Goal: Transaction & Acquisition: Purchase product/service

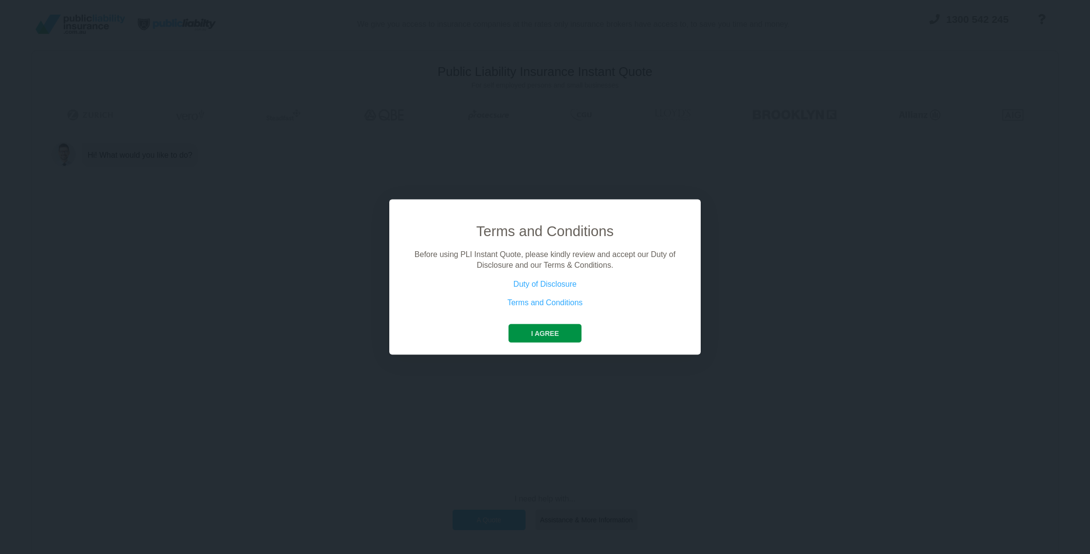
click at [552, 335] on button "I agree" at bounding box center [544, 333] width 72 height 18
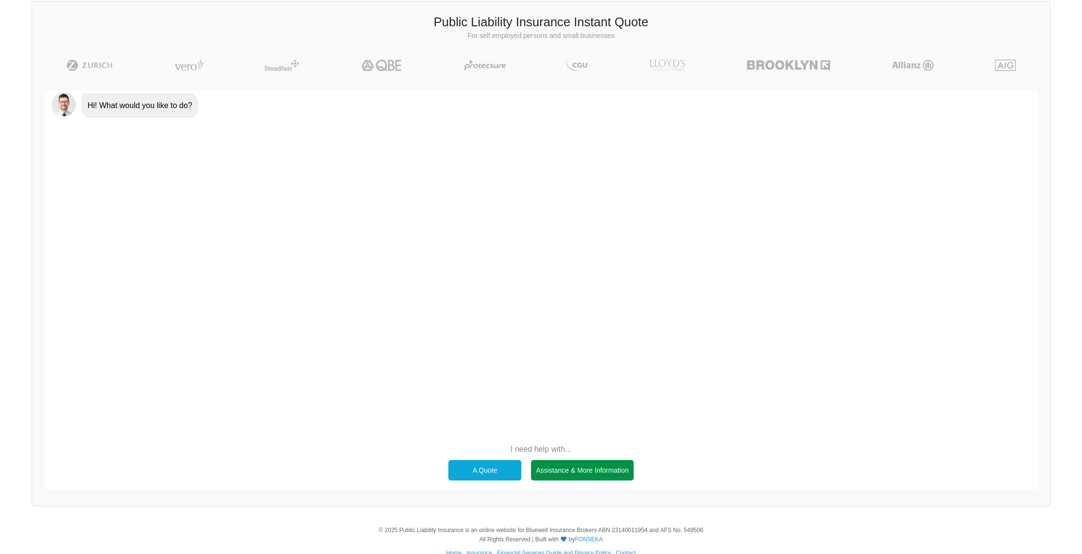
scroll to position [67, 0]
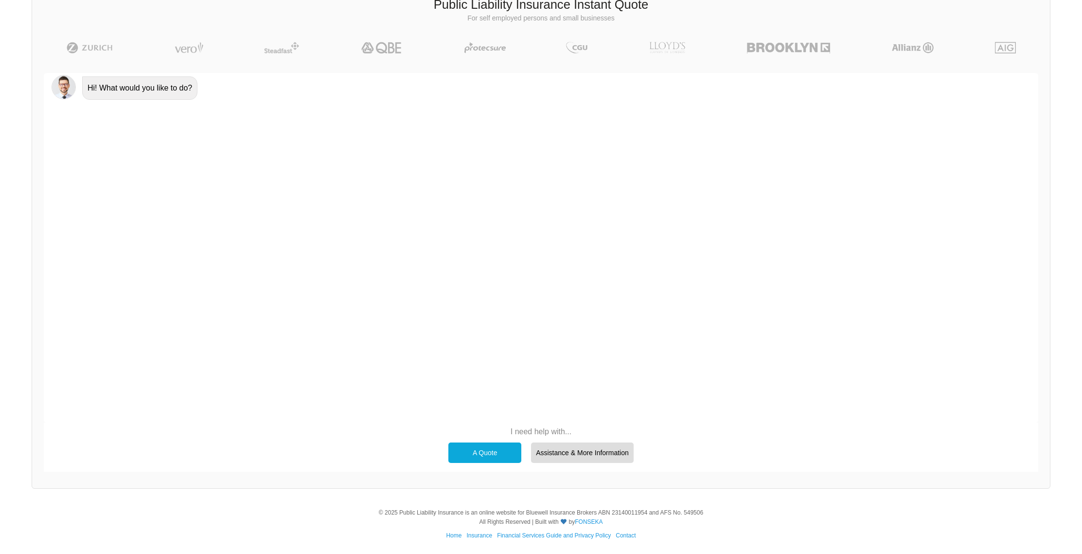
click at [485, 449] on div "A Quote" at bounding box center [485, 452] width 73 height 20
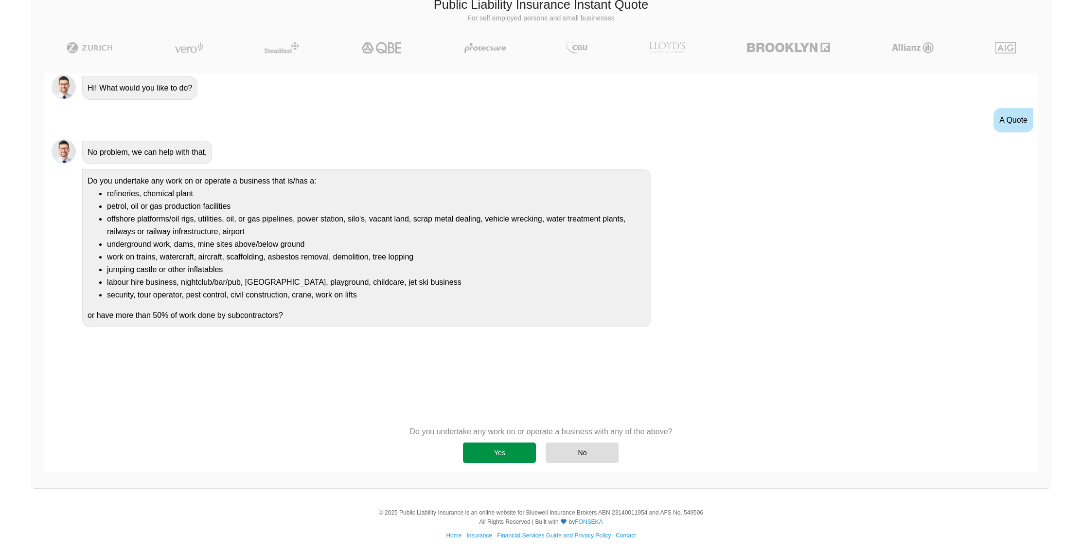
click at [507, 462] on div "Yes" at bounding box center [499, 452] width 73 height 20
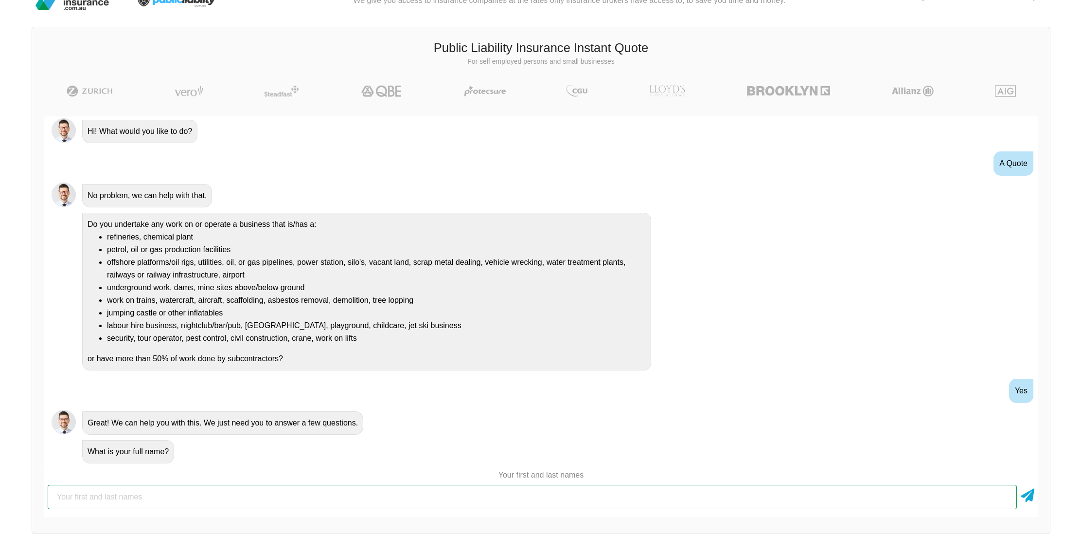
scroll to position [0, 0]
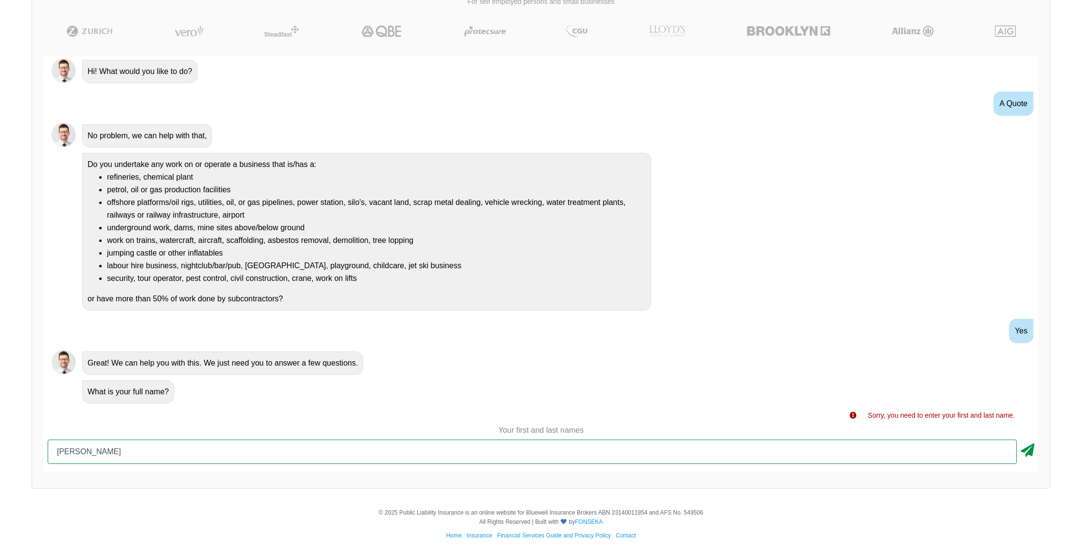
type input "[PERSON_NAME]"
click at [1026, 453] on icon at bounding box center [1028, 448] width 14 height 18
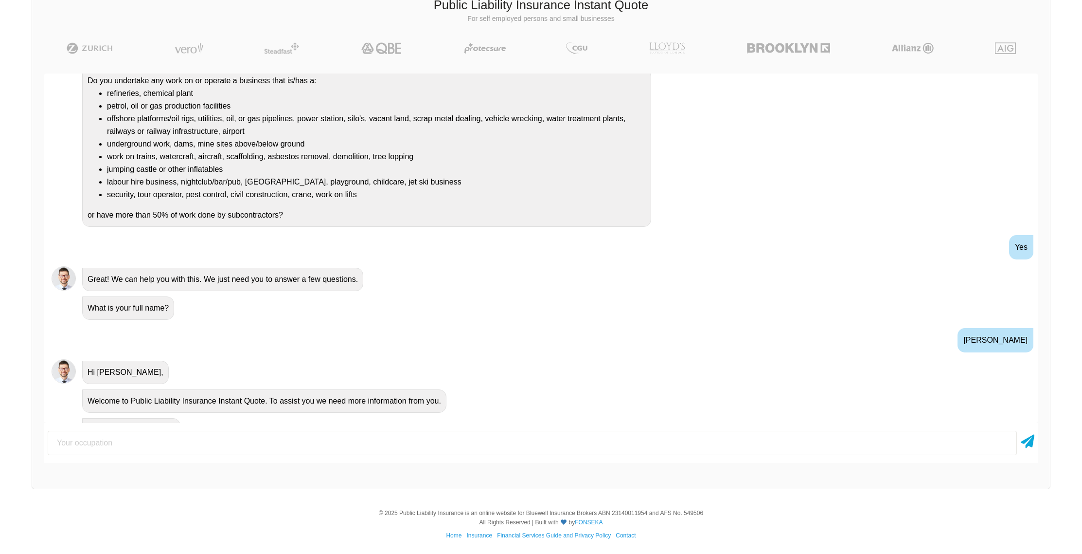
scroll to position [122, 0]
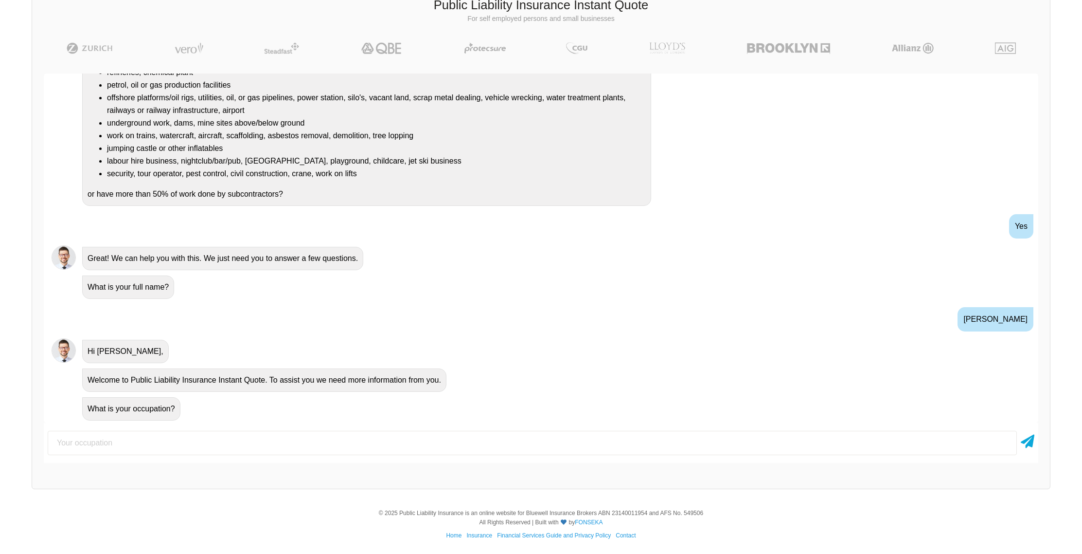
click at [317, 439] on input "text" at bounding box center [533, 443] width 970 height 24
type input "air conditioning installation"
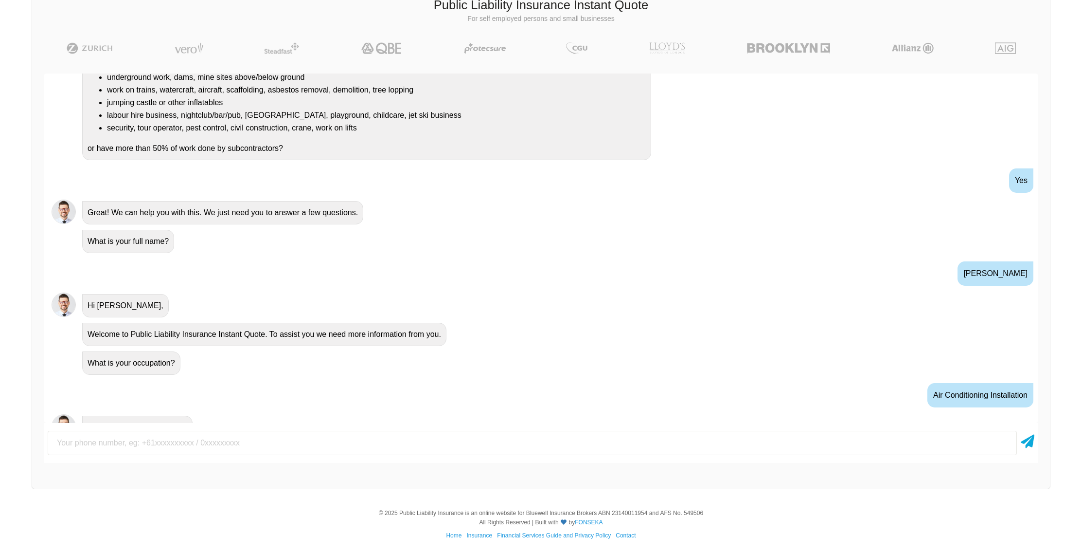
scroll to position [186, 0]
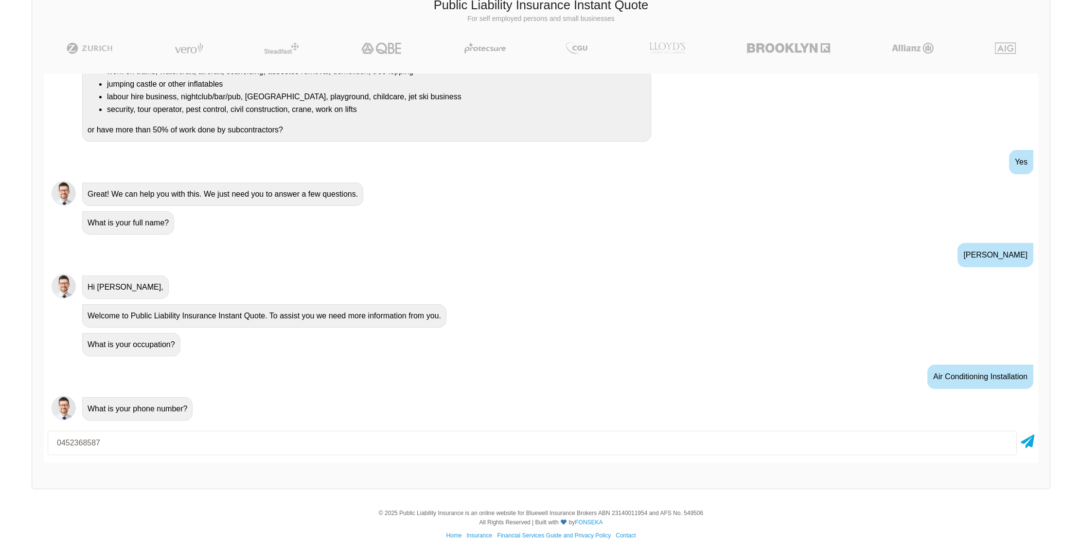
type input "0452368587"
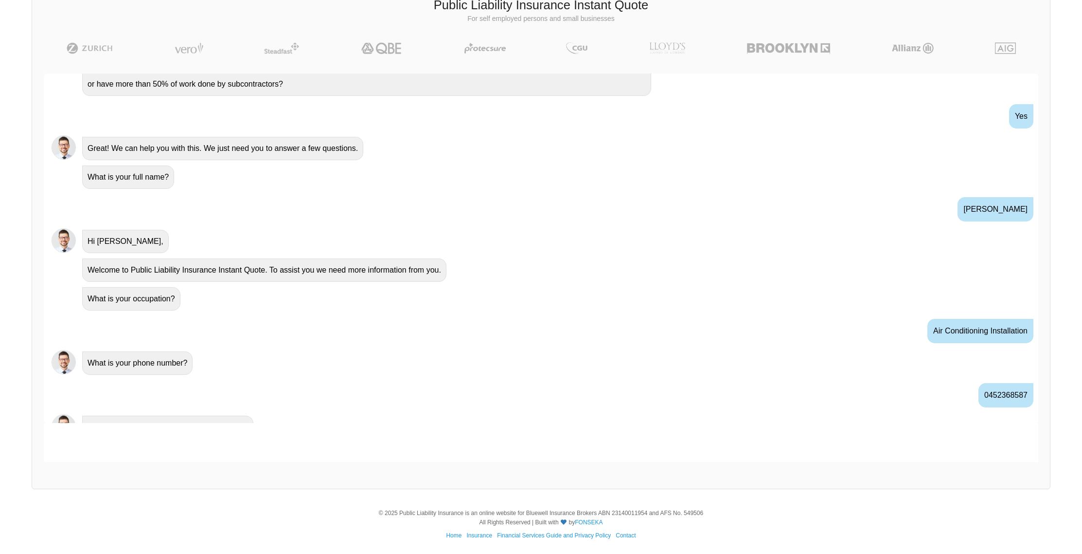
scroll to position [250, 0]
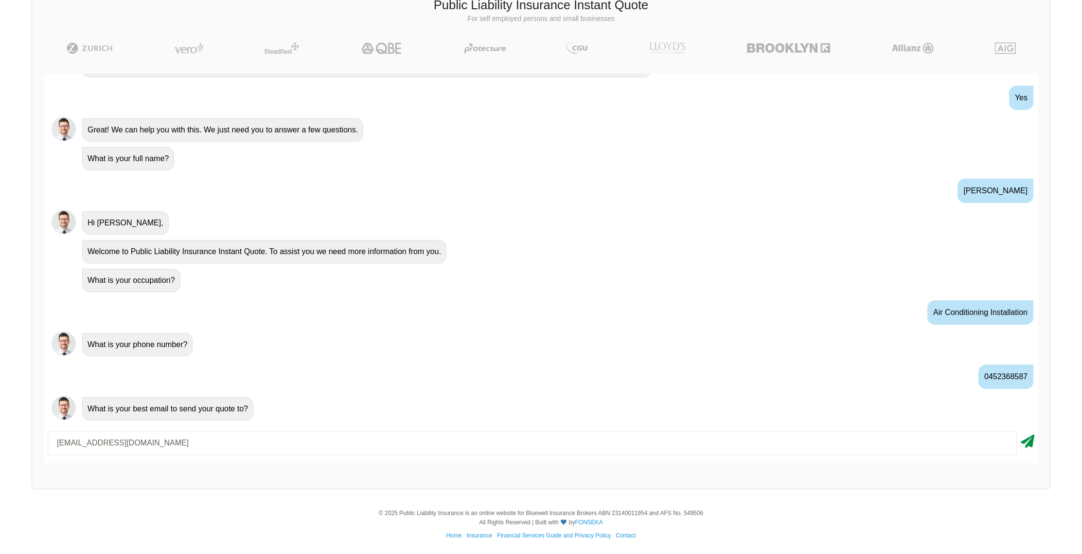
type input "[EMAIL_ADDRESS][DOMAIN_NAME]"
click at [1029, 444] on icon at bounding box center [1028, 440] width 14 height 18
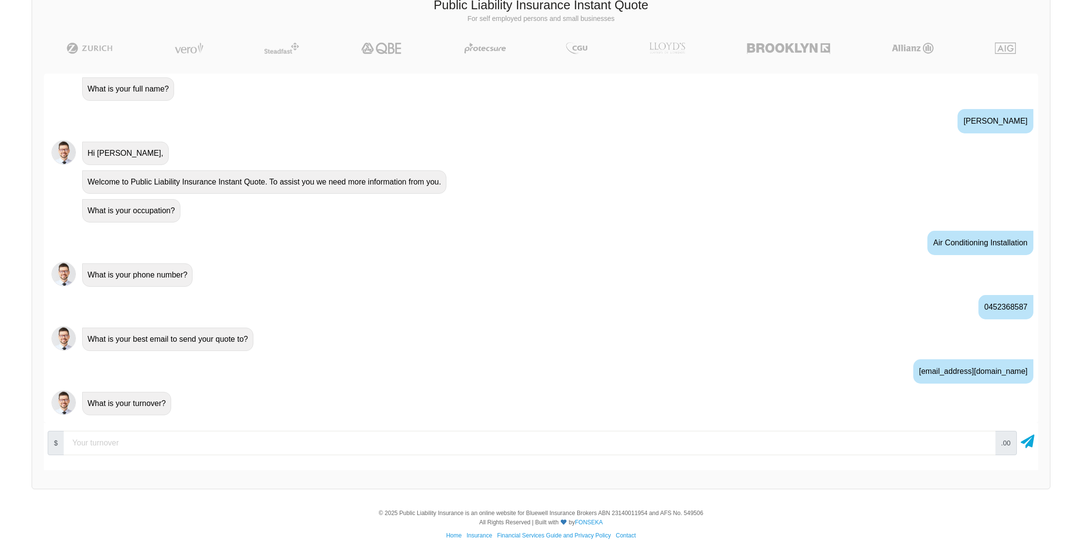
scroll to position [324, 0]
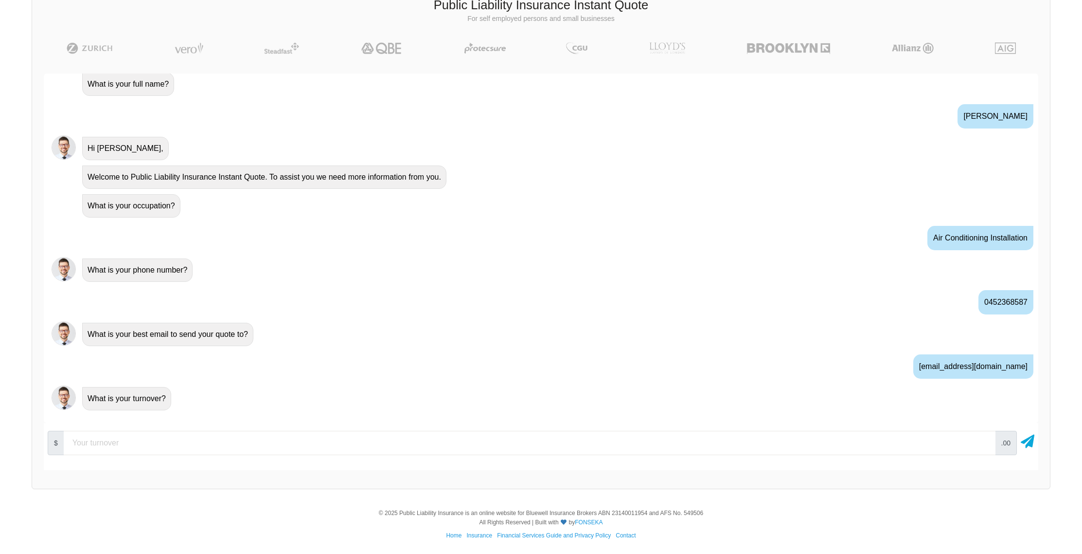
click at [188, 440] on input "number" at bounding box center [530, 443] width 932 height 24
type input "90000"
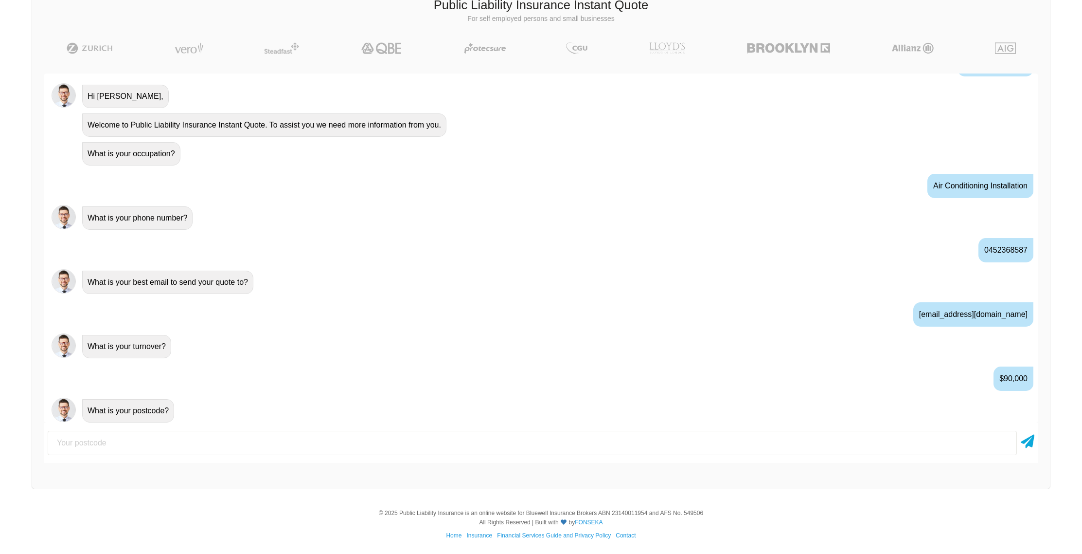
scroll to position [378, 0]
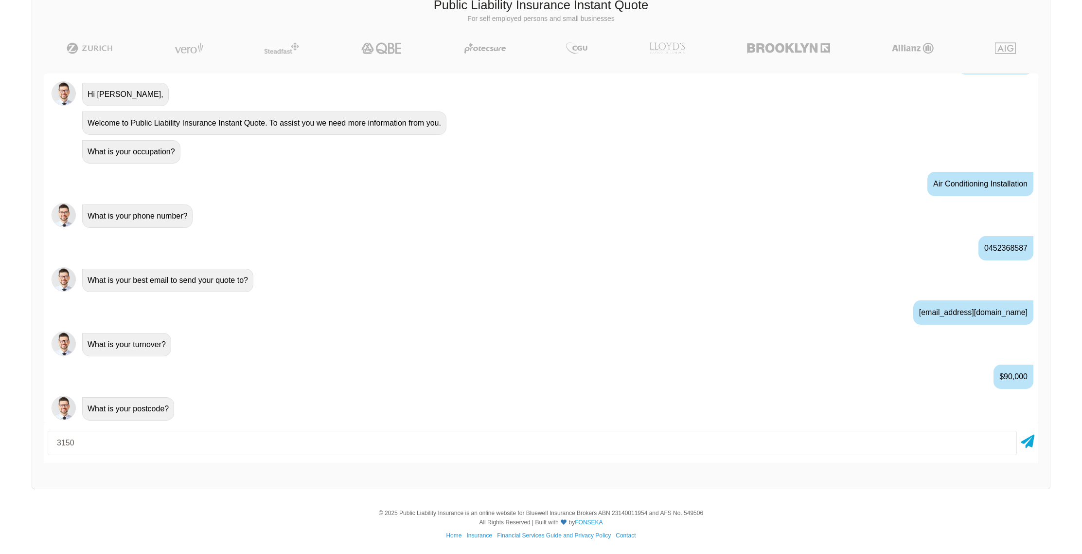
type input "3150"
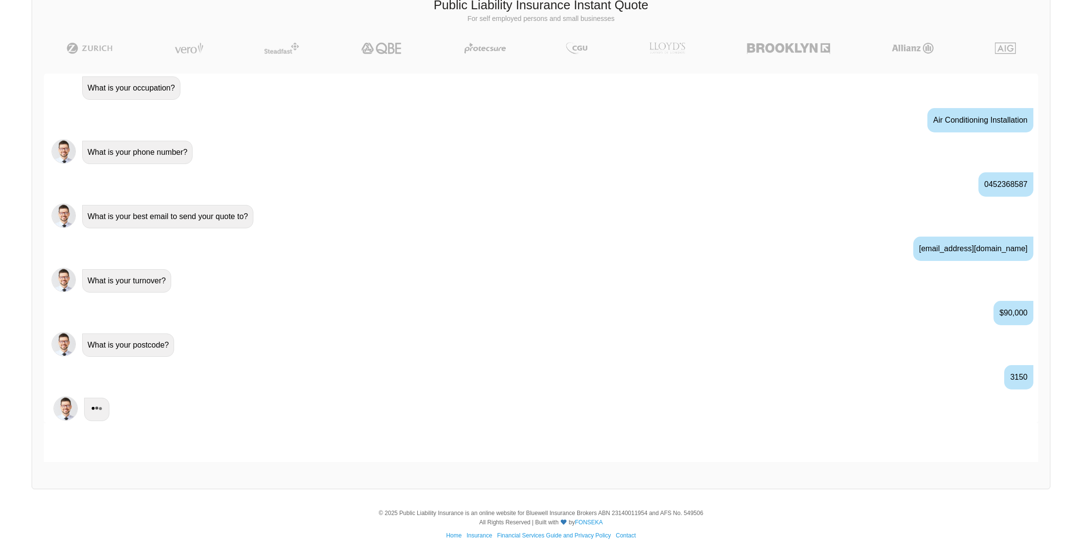
scroll to position [443, 0]
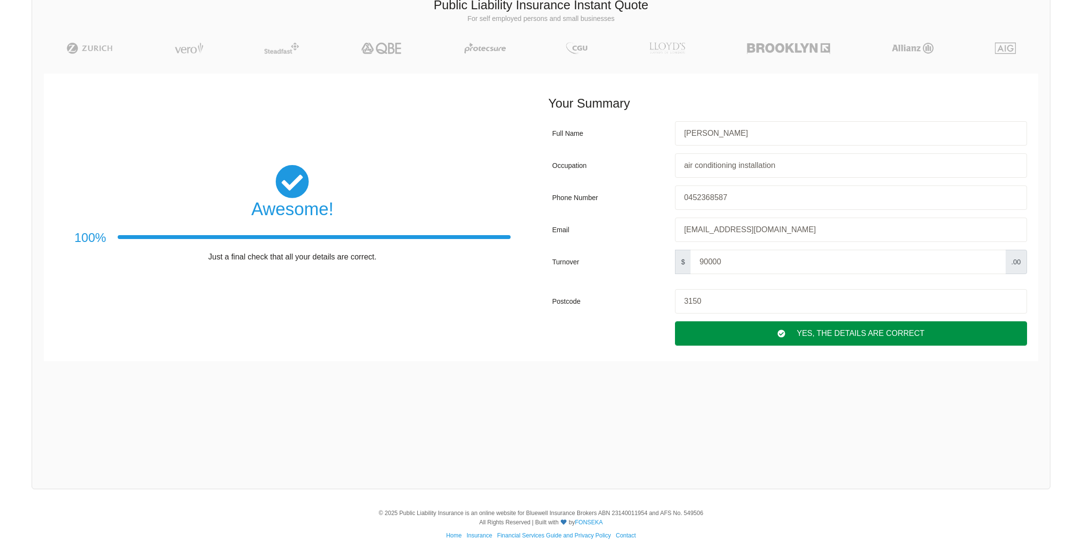
drag, startPoint x: 855, startPoint y: 336, endPoint x: 835, endPoint y: 324, distance: 23.1
click at [855, 336] on div "Yes, The Details are correct" at bounding box center [851, 333] width 352 height 24
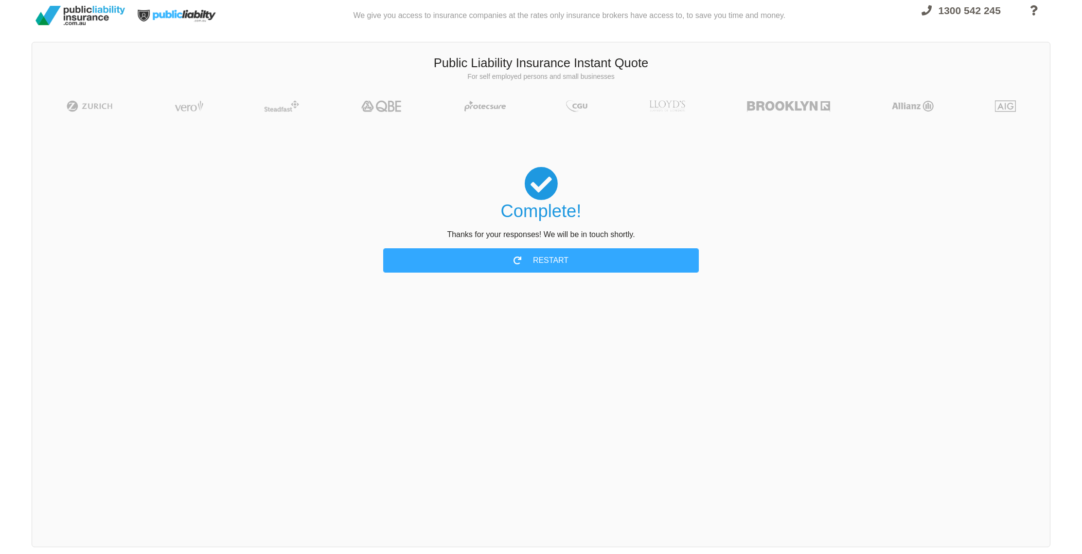
scroll to position [0, 0]
